Goal: Task Accomplishment & Management: Use online tool/utility

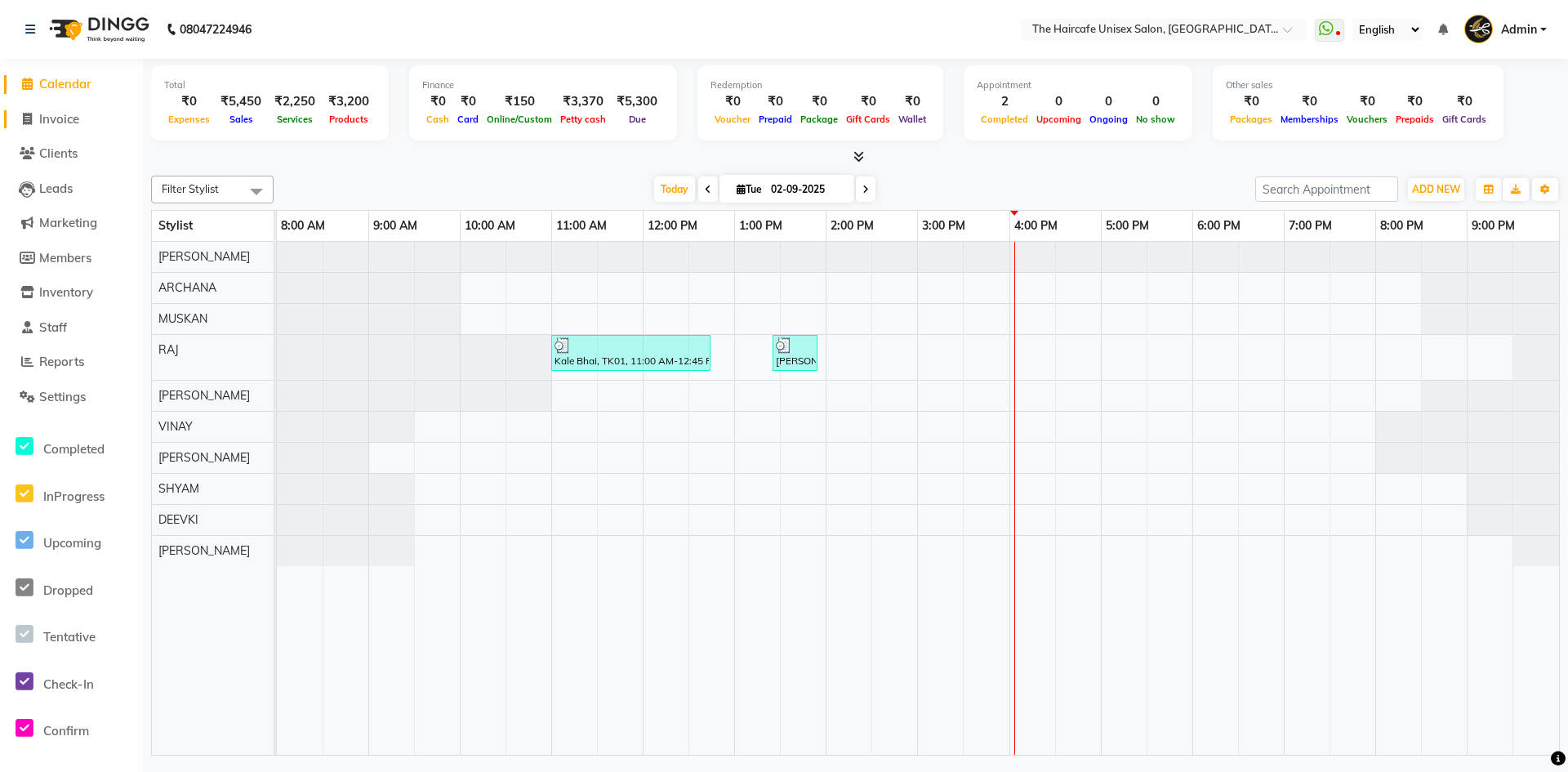
click at [57, 111] on span "Invoice" at bounding box center [60, 118] width 40 height 16
select select "service"
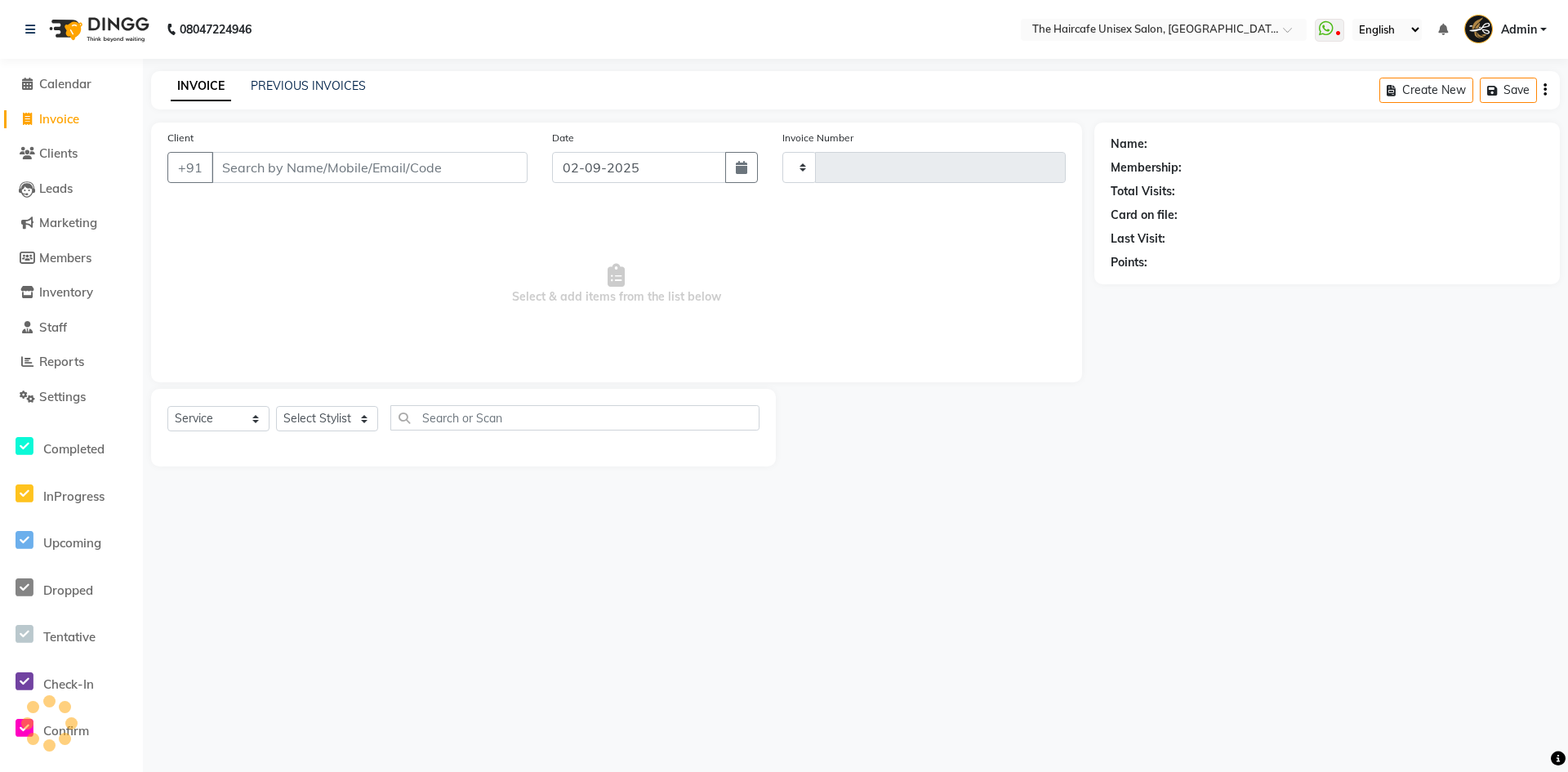
type input "1585"
select select "7412"
click at [305, 83] on link "PREVIOUS INVOICES" at bounding box center [308, 85] width 115 height 15
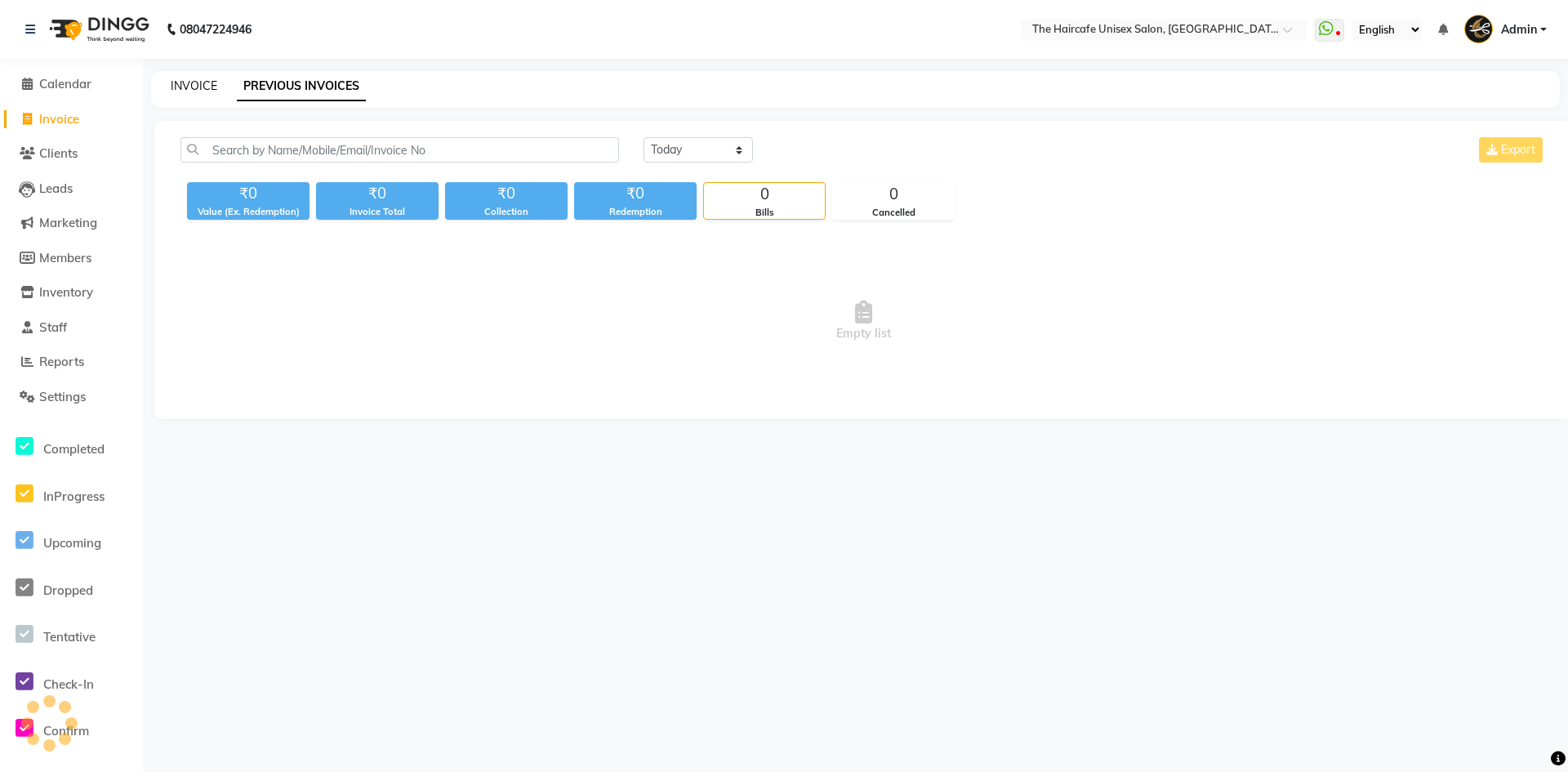
click at [196, 89] on link "INVOICE" at bounding box center [194, 85] width 47 height 15
select select "service"
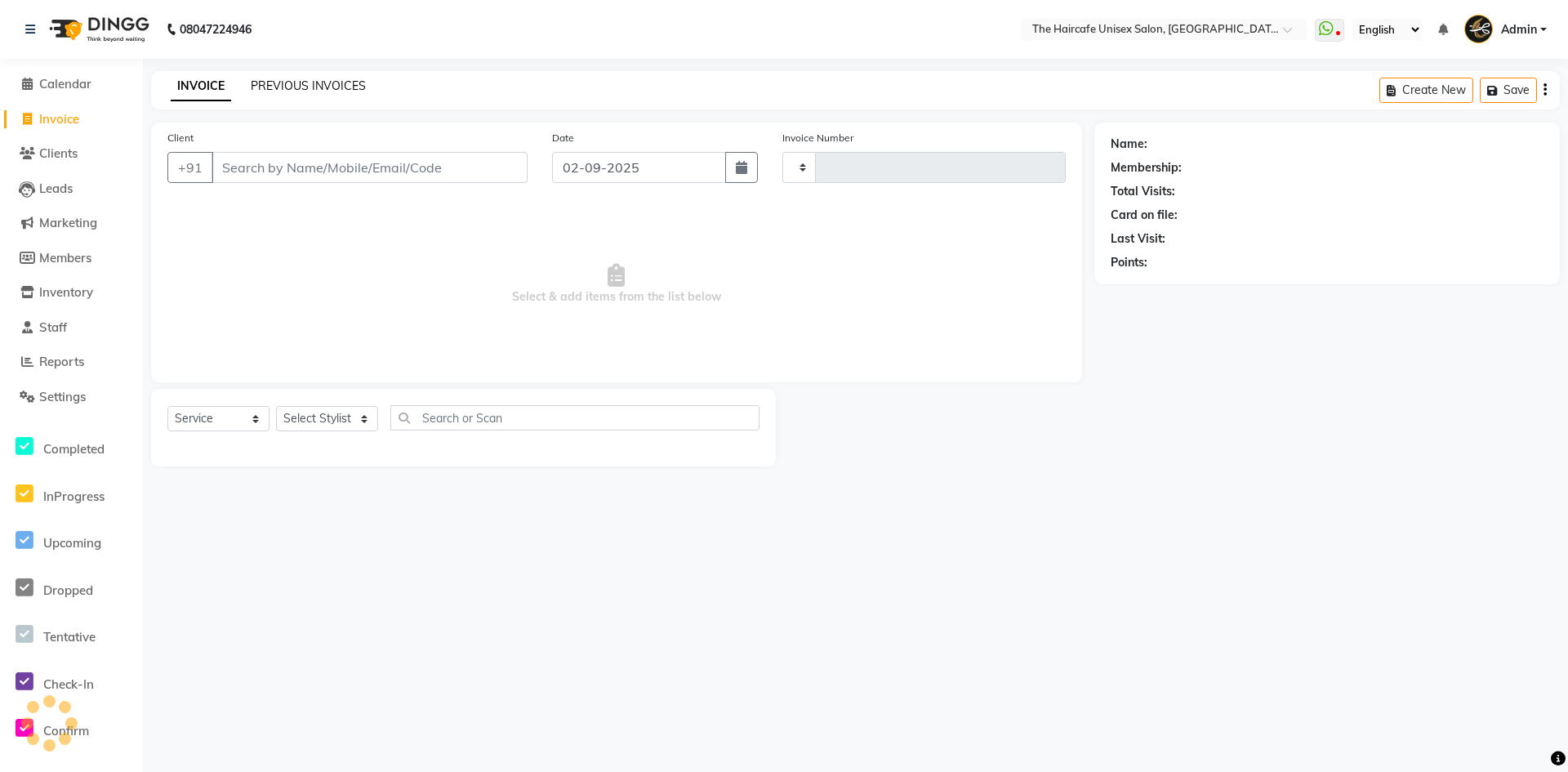
click at [270, 84] on link "PREVIOUS INVOICES" at bounding box center [308, 85] width 115 height 15
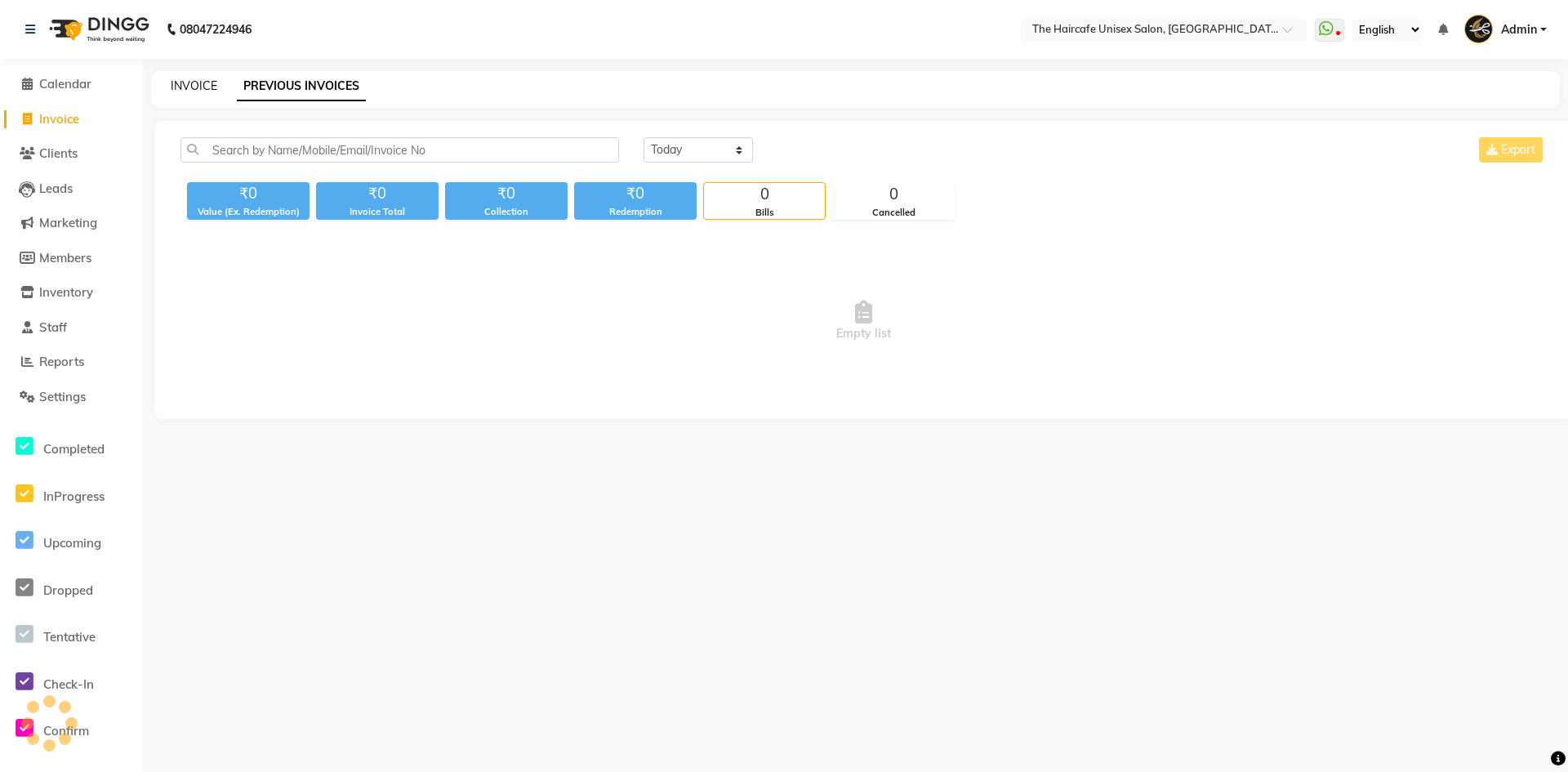
click at [192, 89] on link "INVOICE" at bounding box center [194, 85] width 47 height 15
select select "service"
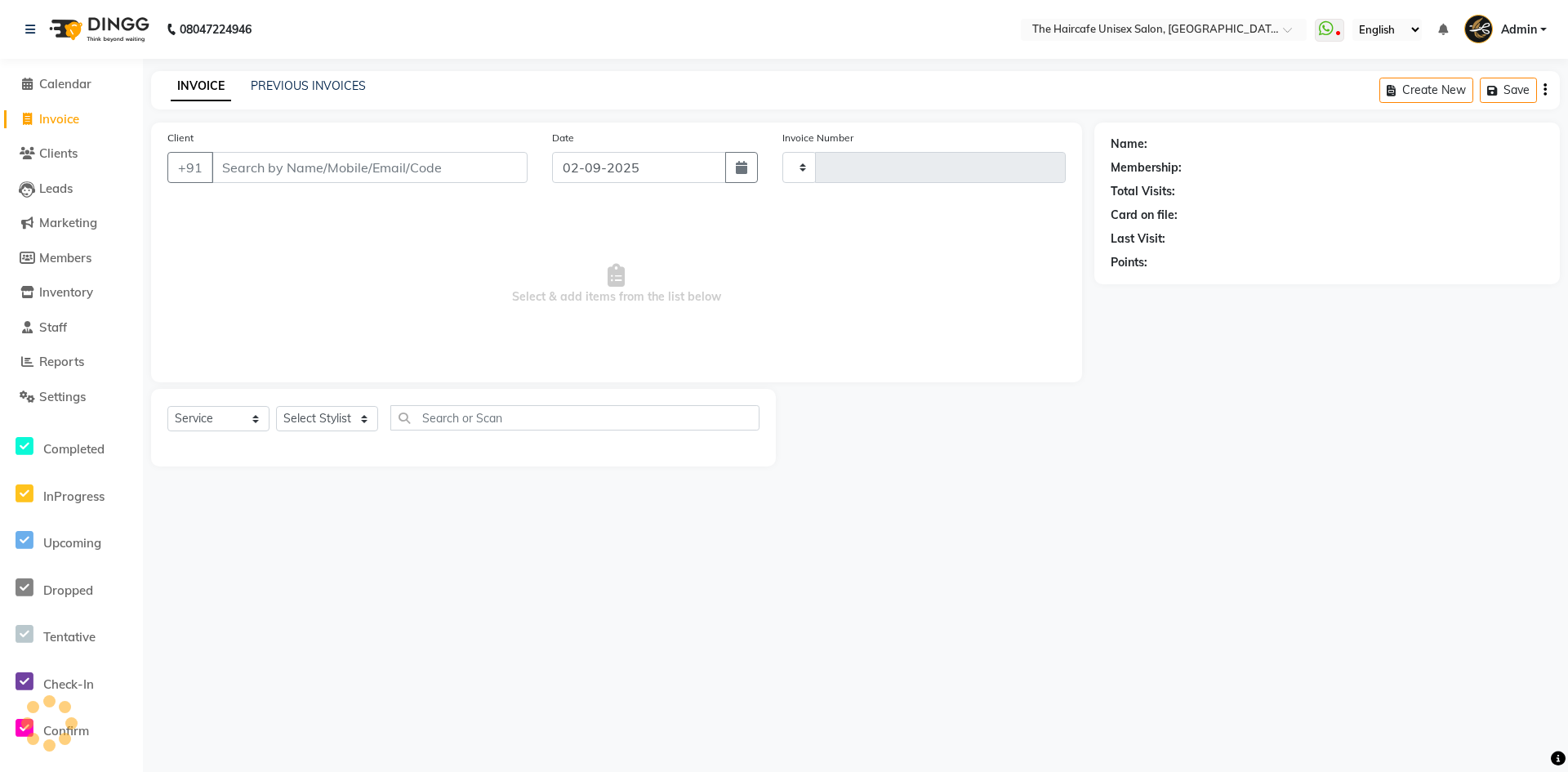
type input "1585"
select select "7412"
